Goal: Browse casually: Explore the website without a specific task or goal

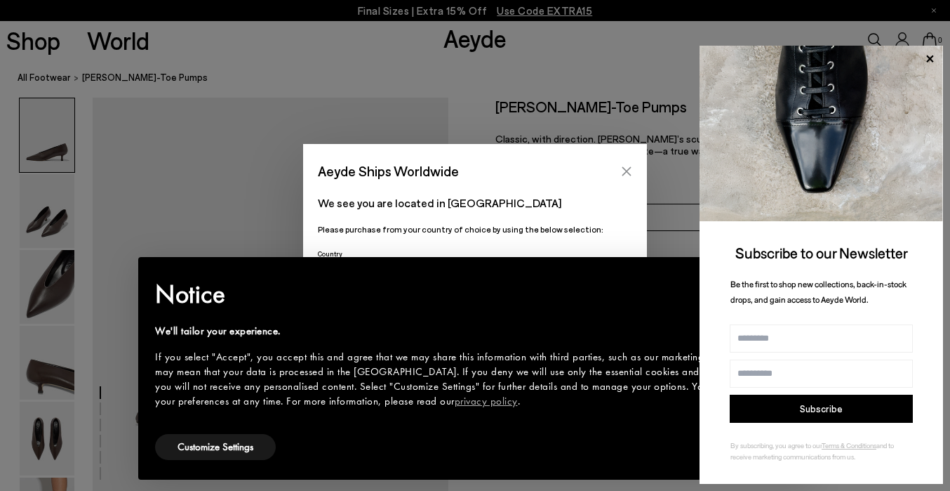
click at [627, 166] on icon "Close" at bounding box center [626, 171] width 11 height 11
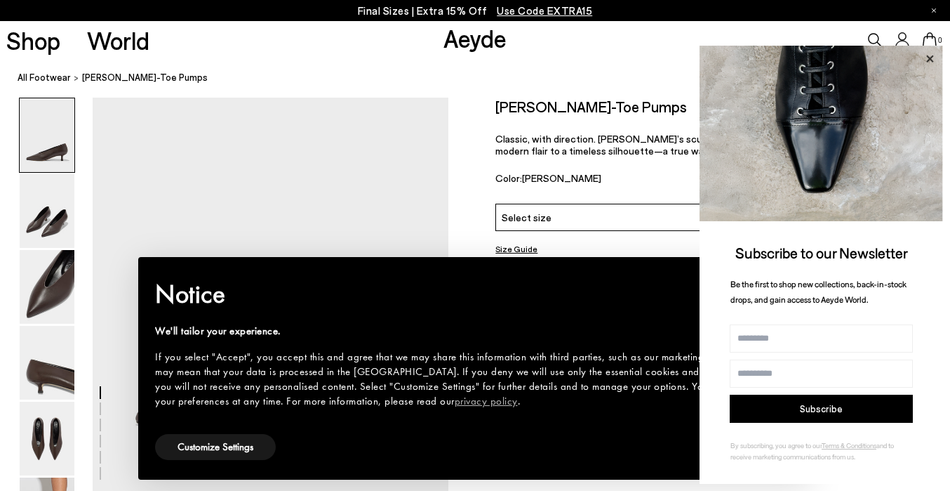
click at [933, 55] on icon at bounding box center [930, 59] width 18 height 18
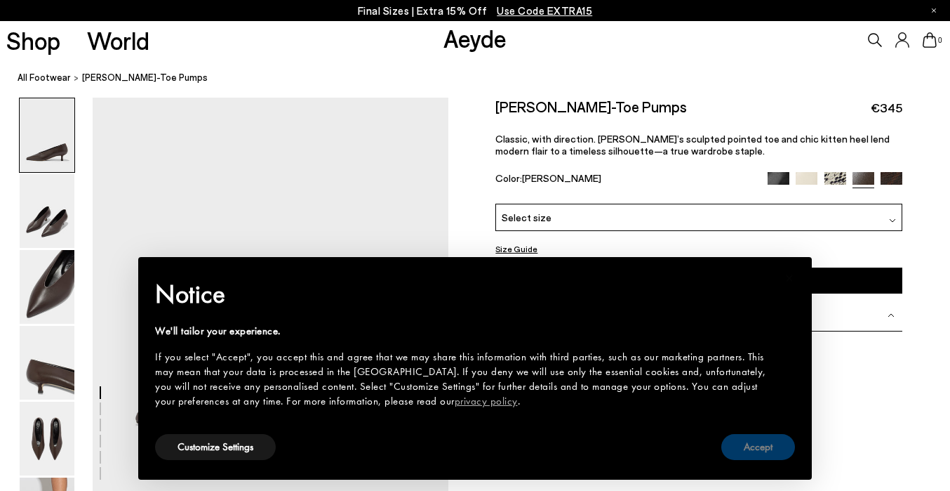
click at [764, 446] on button "Accept" at bounding box center [758, 447] width 74 height 26
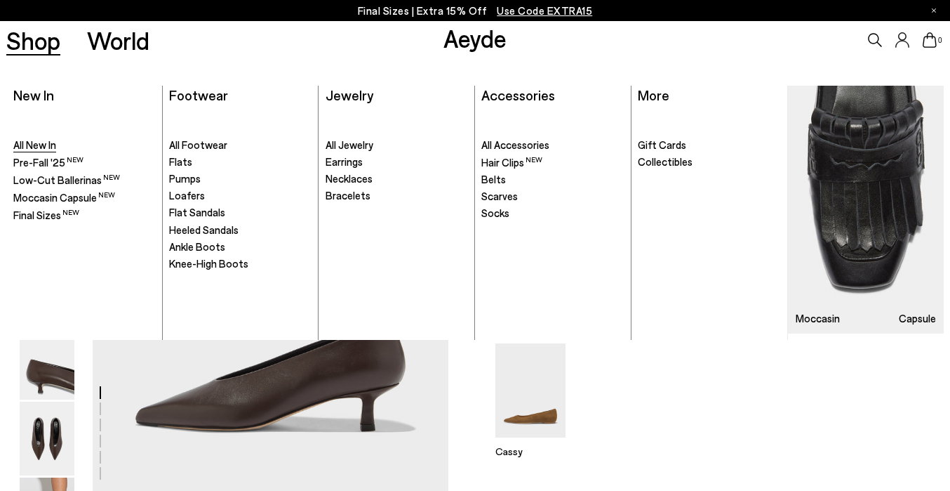
click at [38, 145] on span "All New In" at bounding box center [34, 144] width 43 height 13
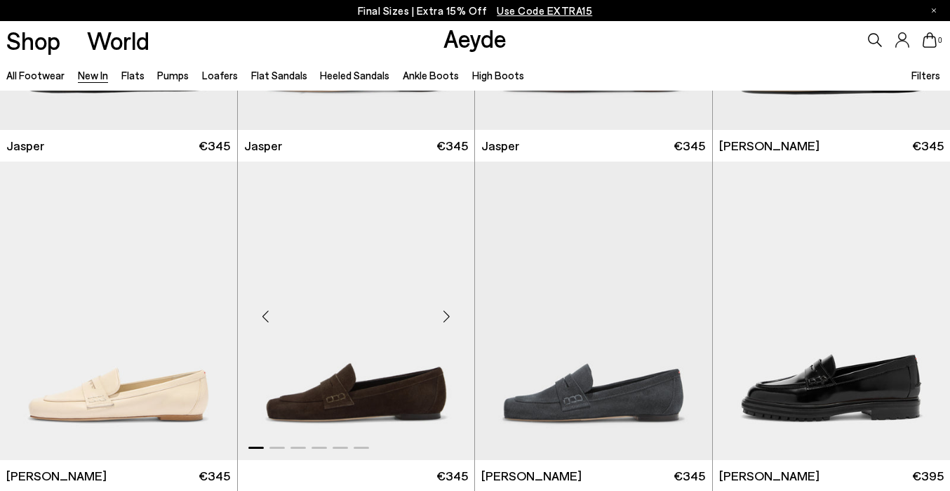
scroll to position [589, 0]
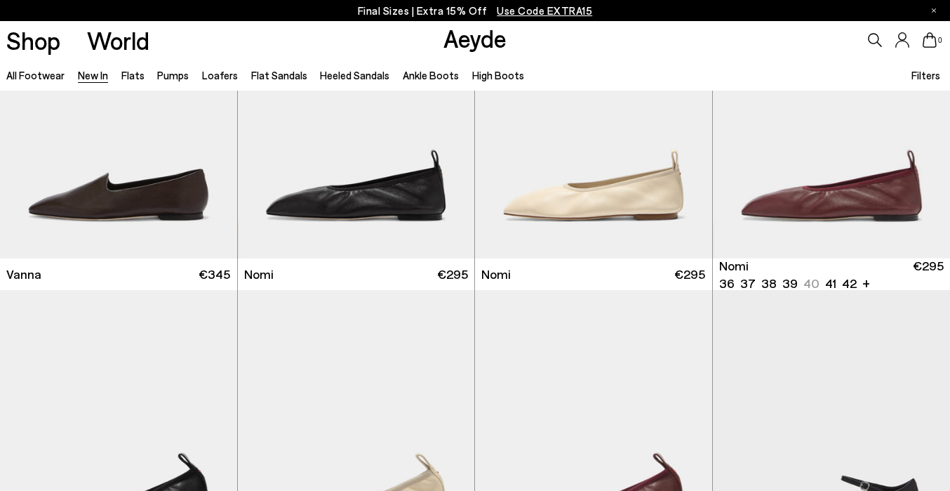
scroll to position [2114, 0]
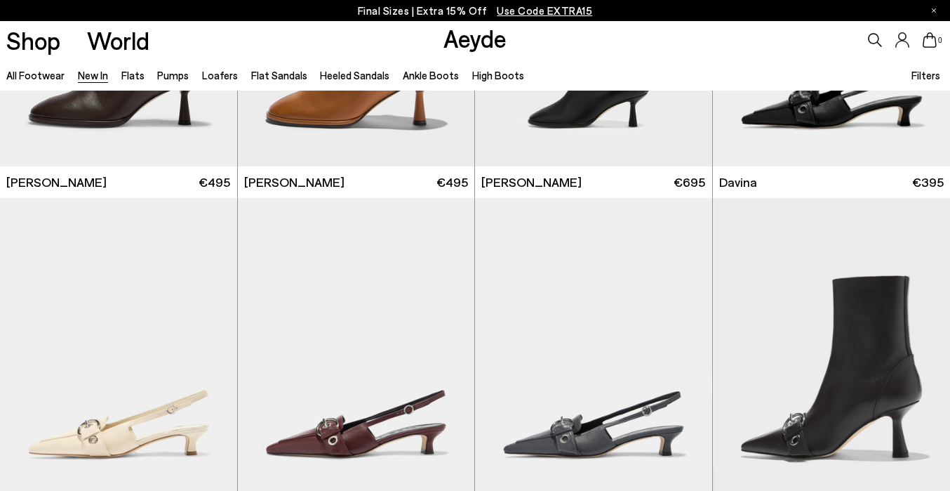
scroll to position [3921, 0]
